Goal: Find specific page/section: Find specific page/section

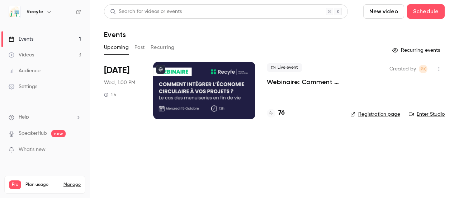
click at [281, 84] on p "Webinaire: Comment intégrer l'économie circulaire dans vos projets ?" at bounding box center [303, 82] width 72 height 9
